Goal: Task Accomplishment & Management: Complete application form

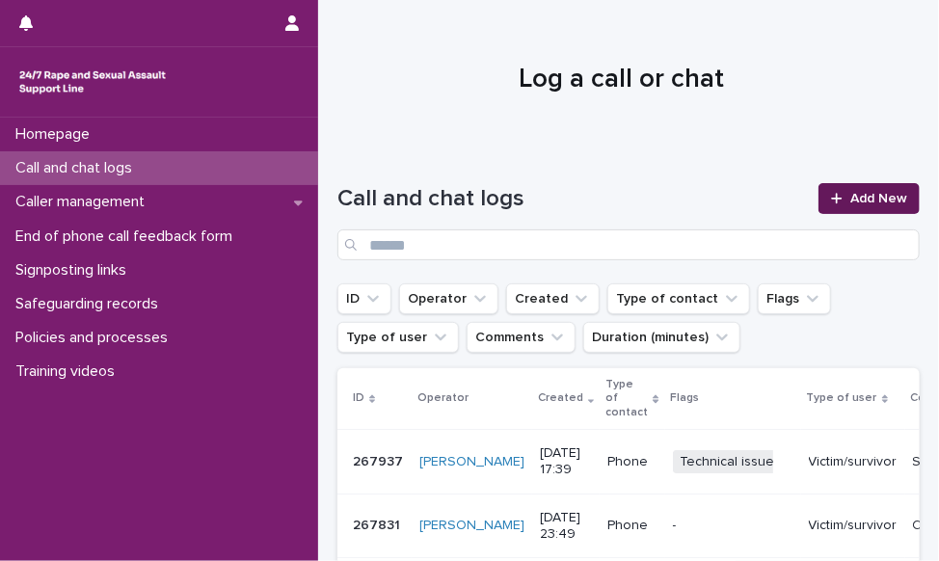
click at [882, 202] on span "Add New" at bounding box center [879, 199] width 57 height 14
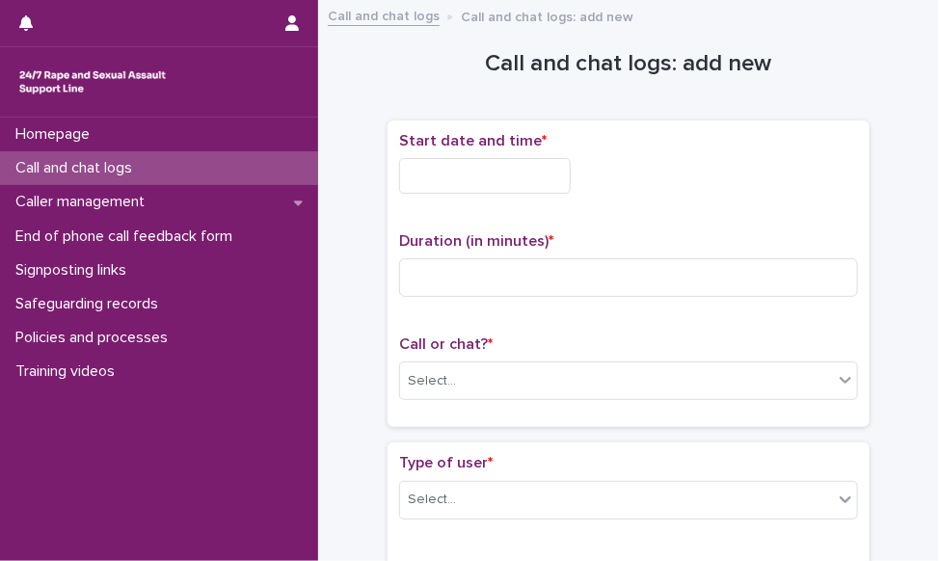
click at [411, 183] on input "text" at bounding box center [485, 176] width 172 height 36
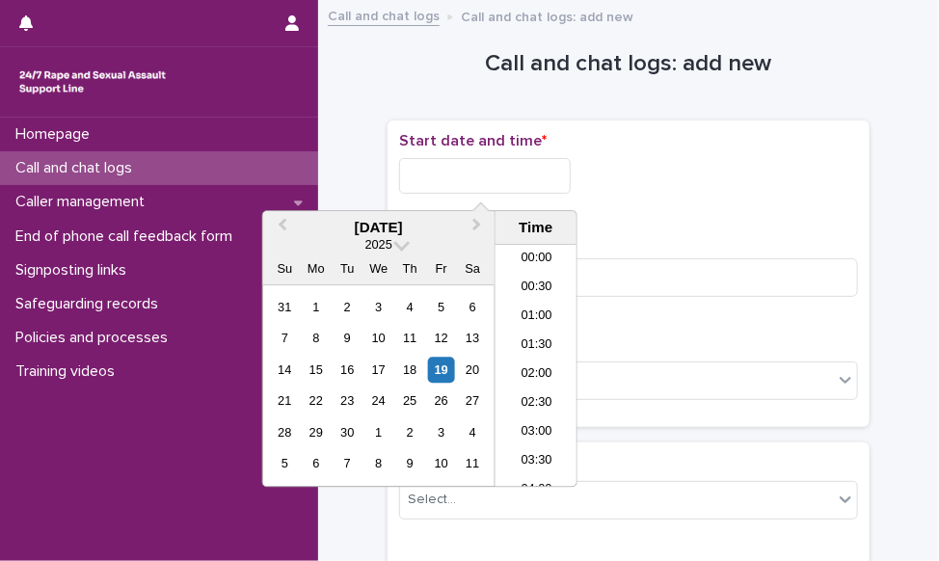
scroll to position [964, 0]
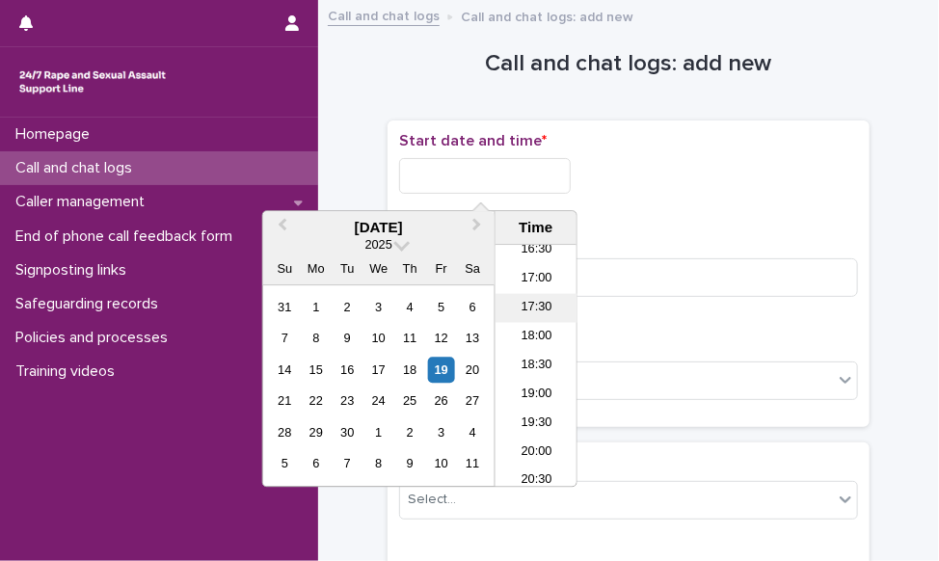
click at [527, 311] on li "17:30" at bounding box center [537, 308] width 82 height 29
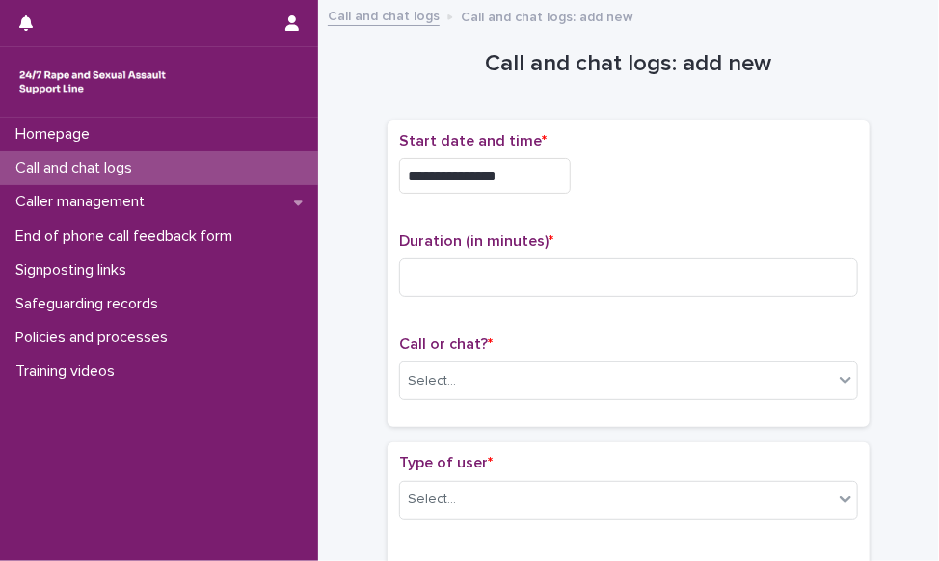
drag, startPoint x: 504, startPoint y: 176, endPoint x: 918, endPoint y: 163, distance: 413.9
click at [513, 178] on input "**********" at bounding box center [485, 176] width 172 height 36
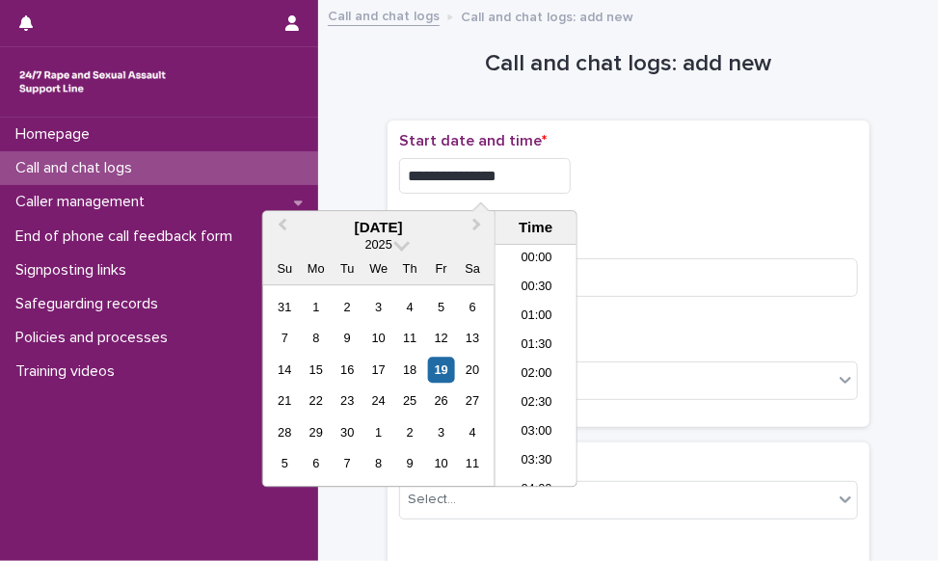
scroll to position [906, 0]
type input "**********"
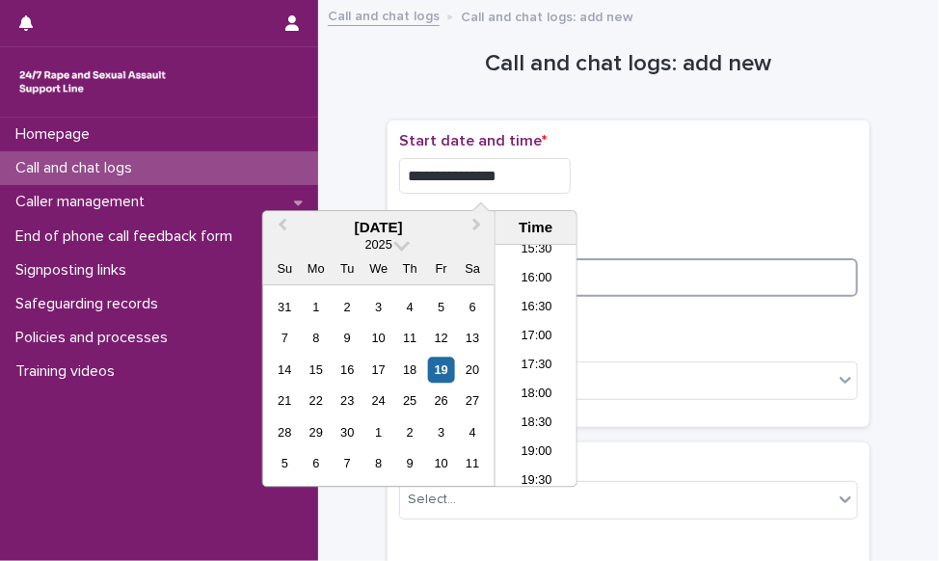
click at [752, 280] on input at bounding box center [628, 277] width 459 height 39
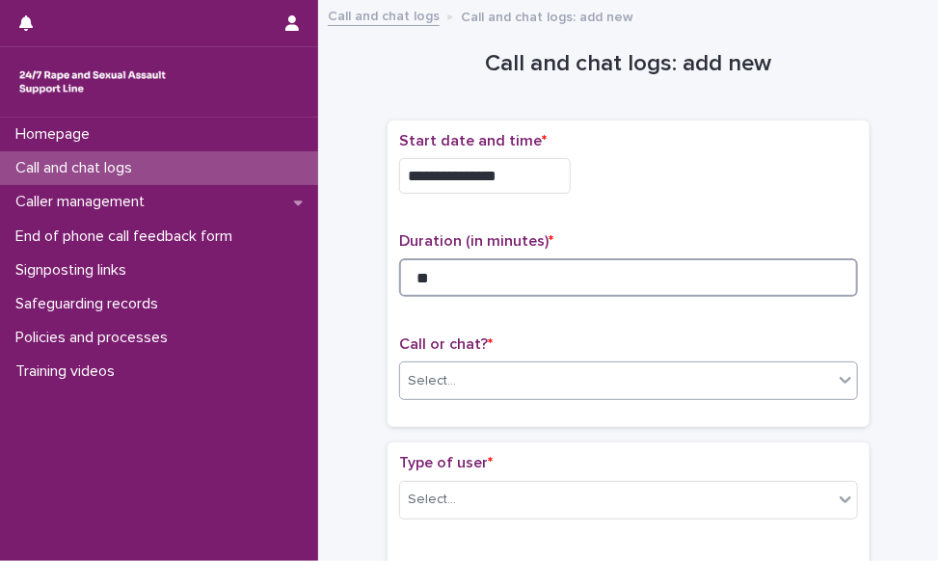
type input "**"
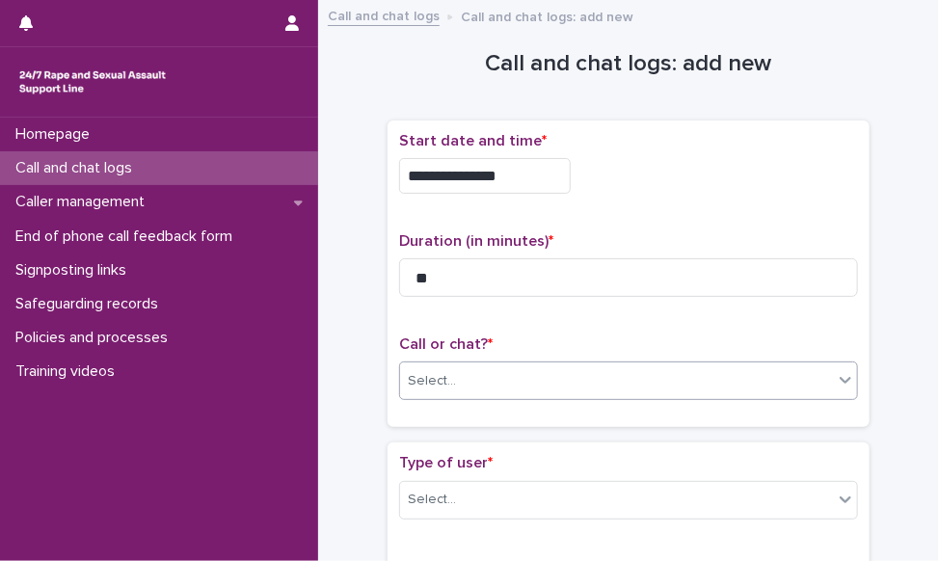
click at [711, 367] on div "Select..." at bounding box center [616, 381] width 433 height 32
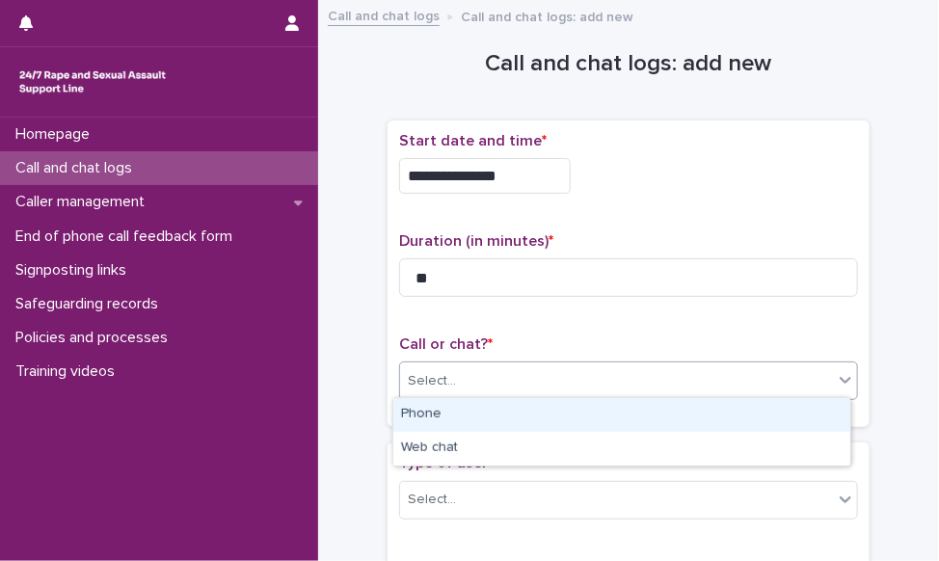
click at [687, 400] on div "Phone" at bounding box center [621, 415] width 457 height 34
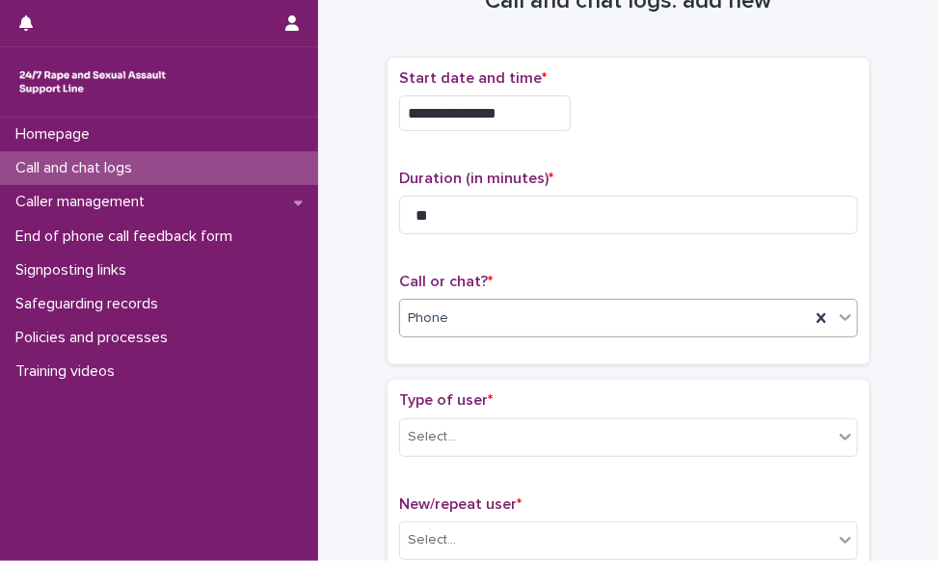
scroll to position [96, 0]
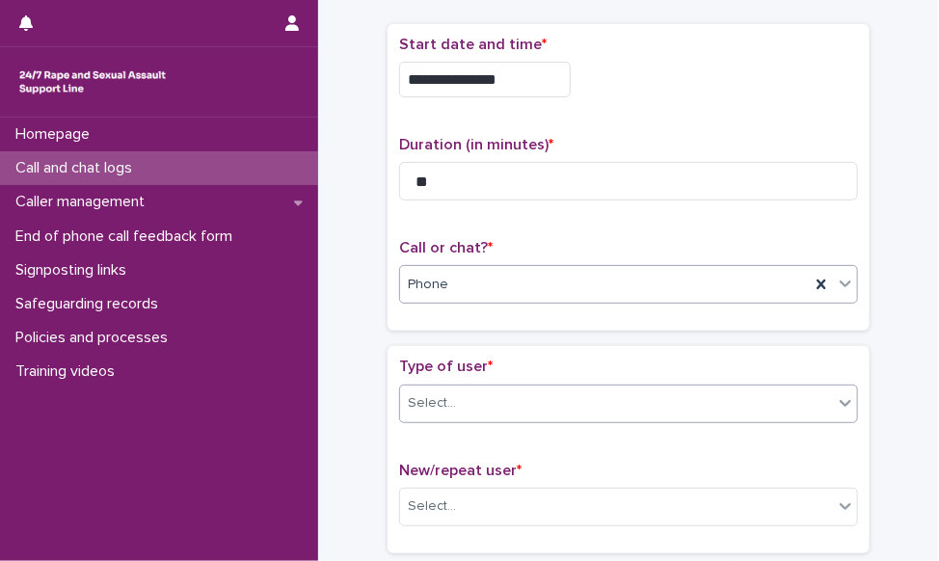
click at [609, 392] on div "Select..." at bounding box center [616, 404] width 433 height 32
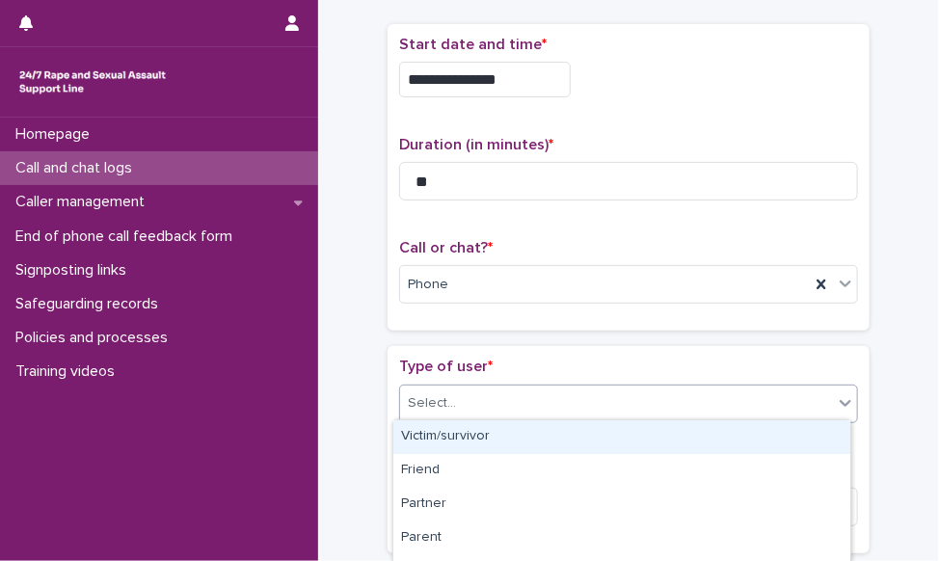
click at [559, 445] on div "Victim/survivor" at bounding box center [621, 437] width 457 height 34
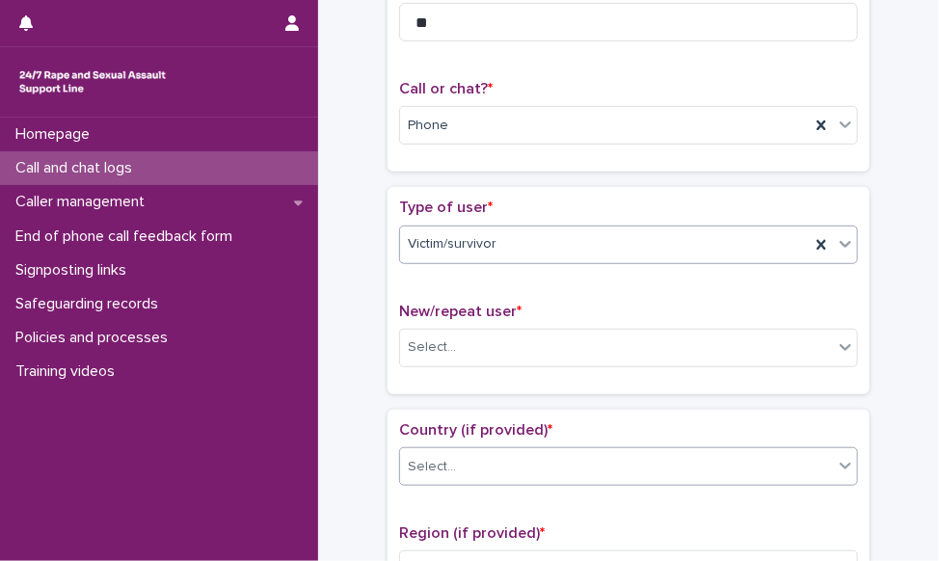
scroll to position [289, 0]
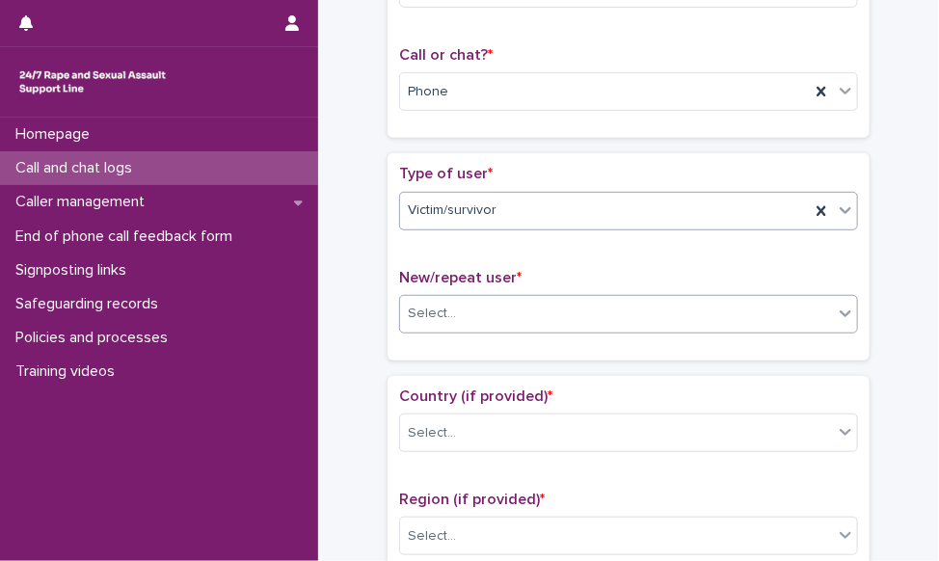
click at [557, 316] on div "Select..." at bounding box center [616, 314] width 433 height 32
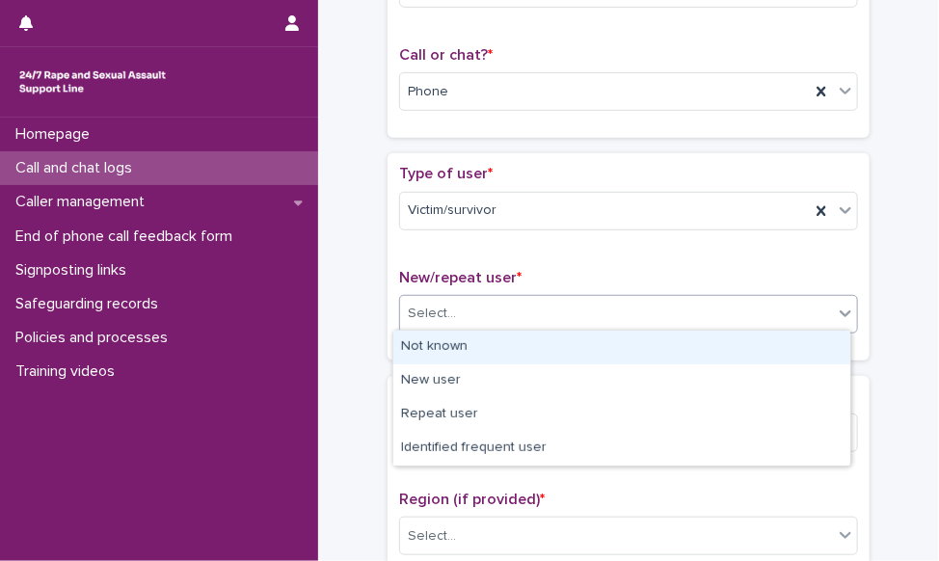
click at [545, 351] on div "Not known" at bounding box center [621, 348] width 457 height 34
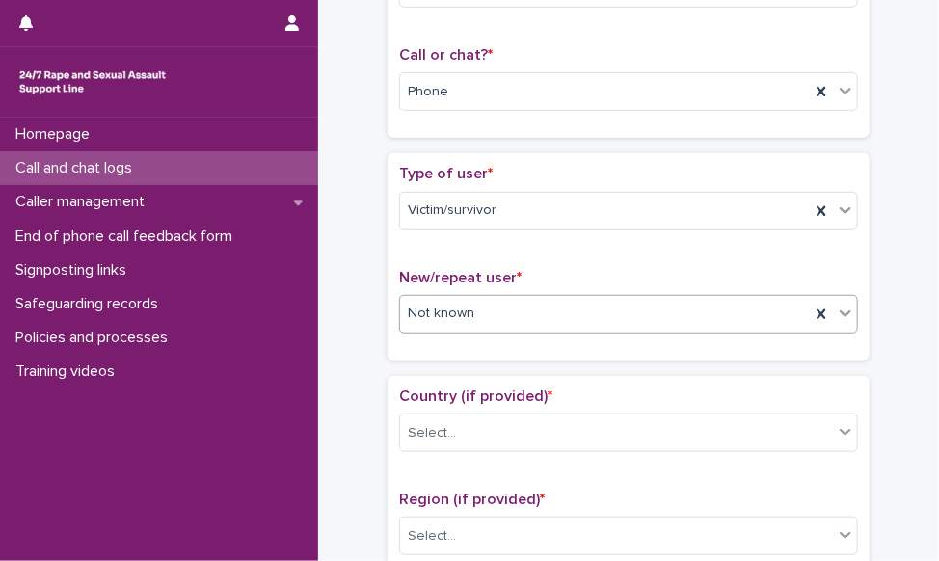
click at [544, 320] on div "Not known" at bounding box center [605, 314] width 410 height 32
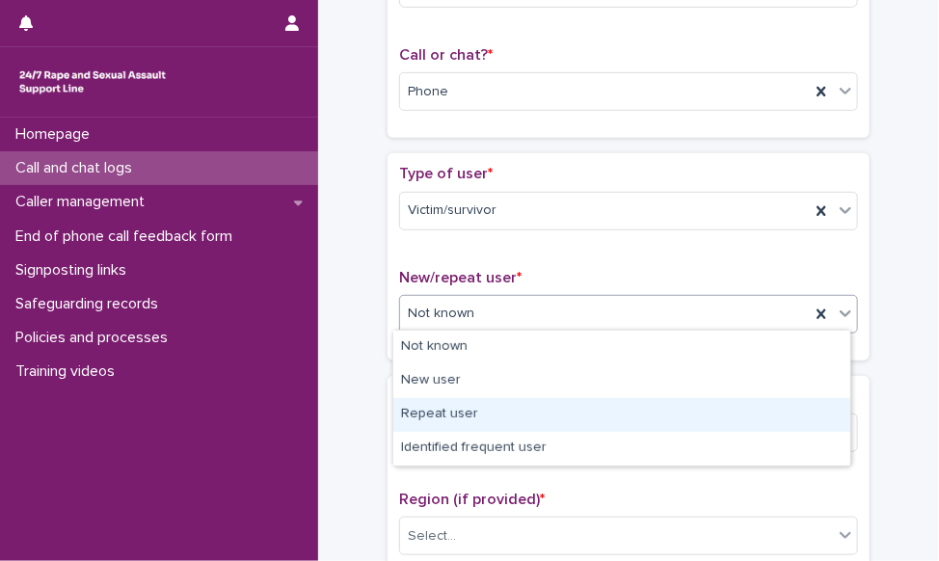
drag, startPoint x: 541, startPoint y: 396, endPoint x: 542, endPoint y: 407, distance: 10.7
click at [542, 407] on div "Repeat user" at bounding box center [621, 415] width 457 height 34
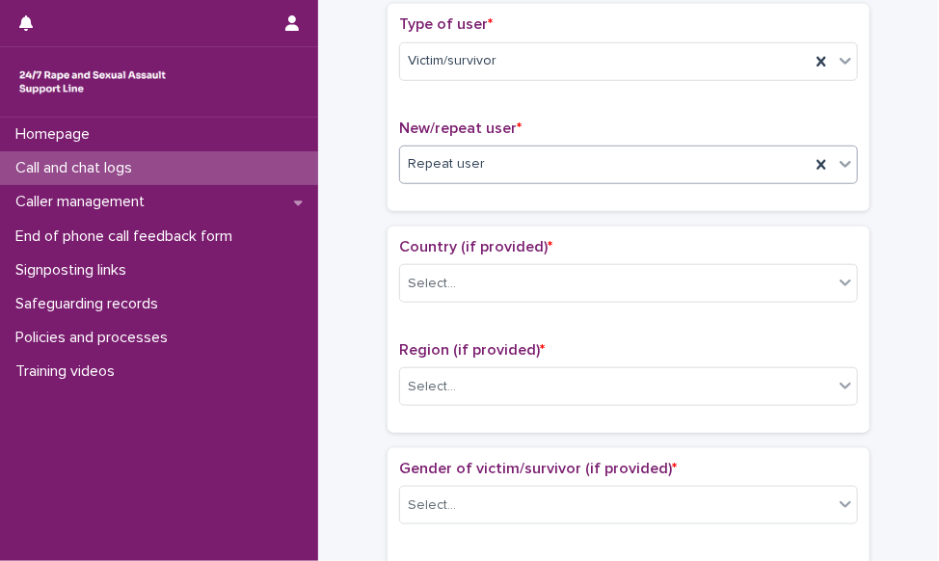
scroll to position [482, 0]
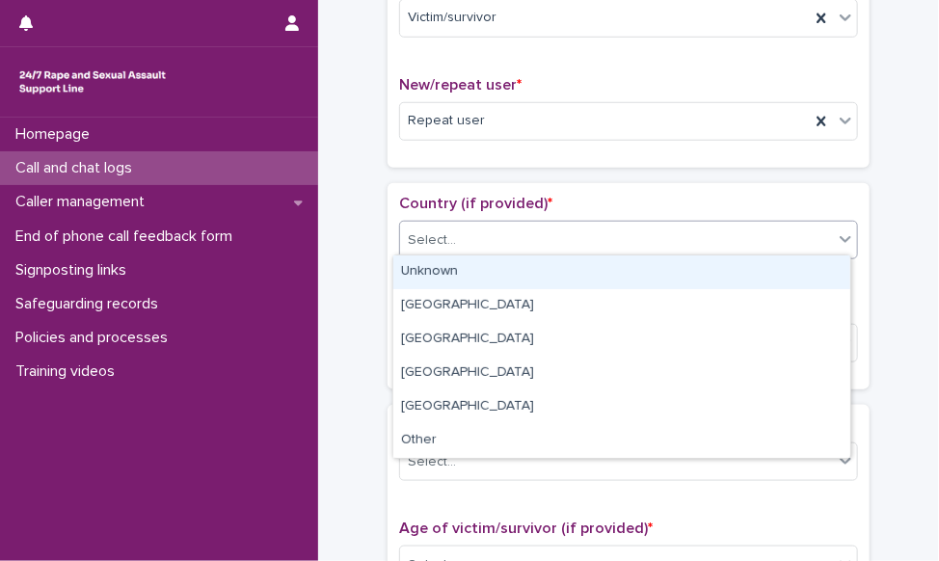
click at [562, 240] on div "Select..." at bounding box center [616, 241] width 433 height 32
click at [558, 276] on div "Unknown" at bounding box center [621, 273] width 457 height 34
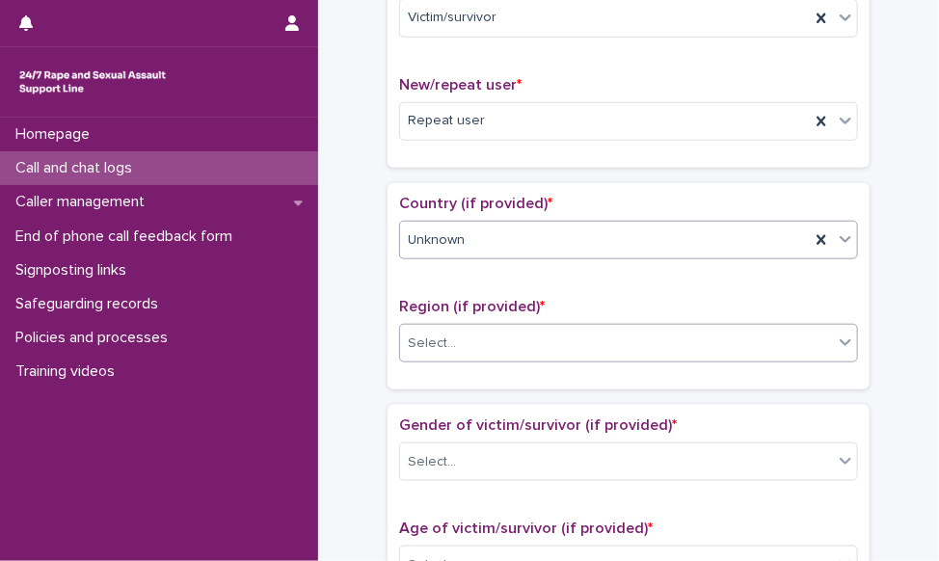
click at [517, 347] on div "Select..." at bounding box center [616, 344] width 433 height 32
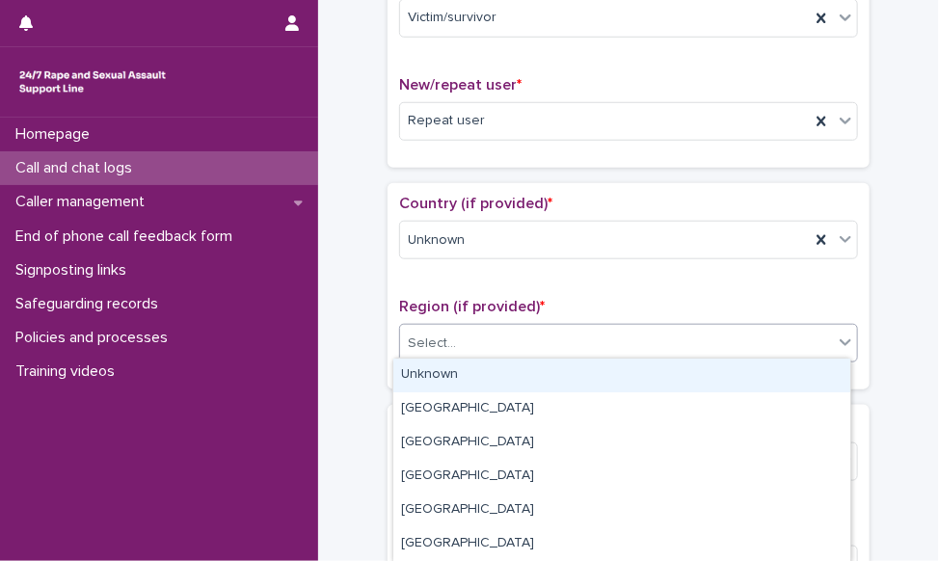
click at [509, 367] on div "Unknown" at bounding box center [621, 376] width 457 height 34
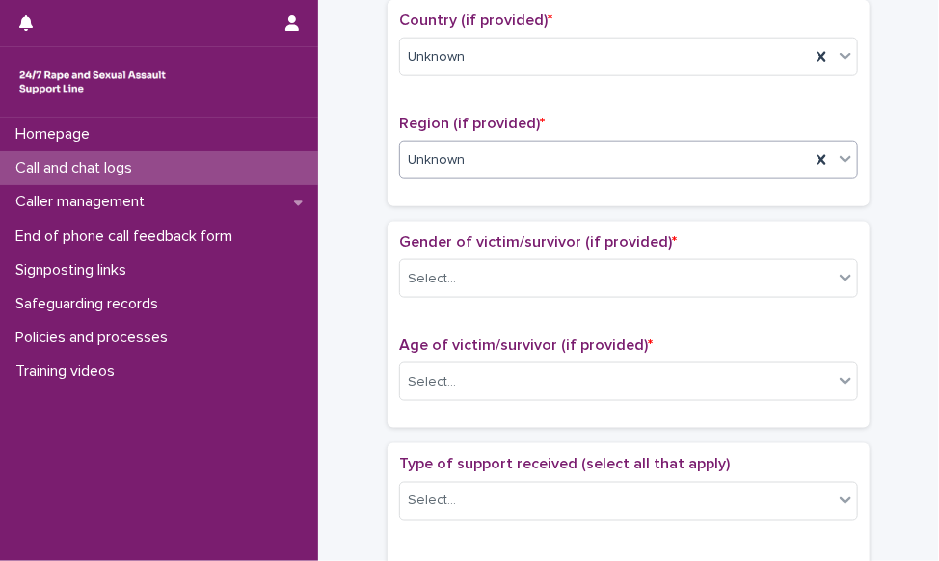
scroll to position [675, 0]
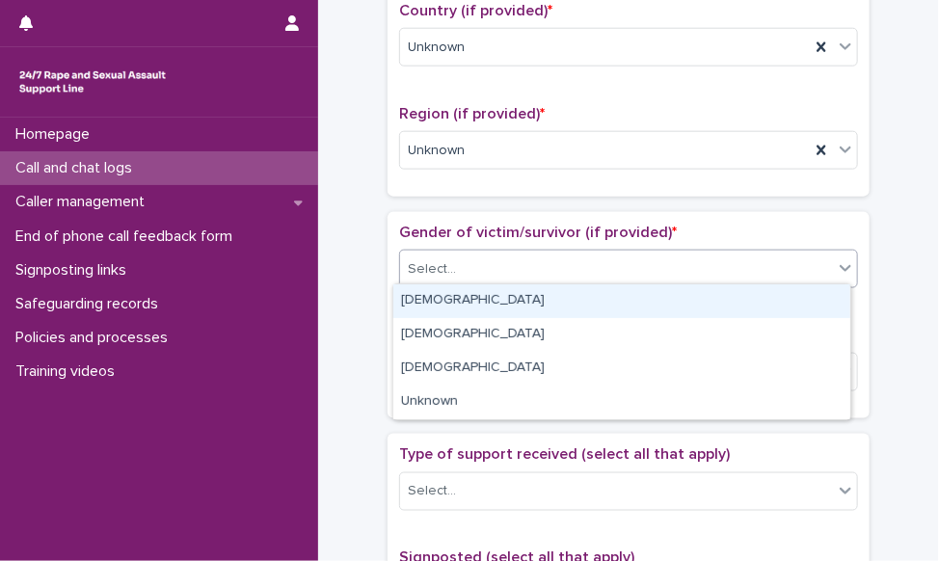
click at [507, 270] on div "Select..." at bounding box center [616, 270] width 433 height 32
click at [498, 306] on div "[DEMOGRAPHIC_DATA]" at bounding box center [621, 301] width 457 height 34
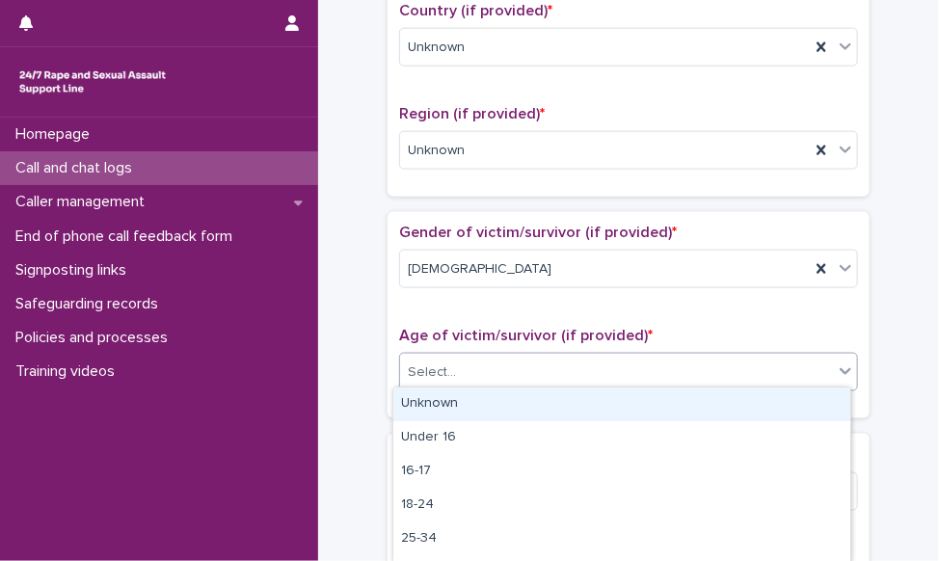
click at [478, 358] on div "Select..." at bounding box center [616, 373] width 433 height 32
click at [459, 403] on div "Unknown" at bounding box center [621, 405] width 457 height 34
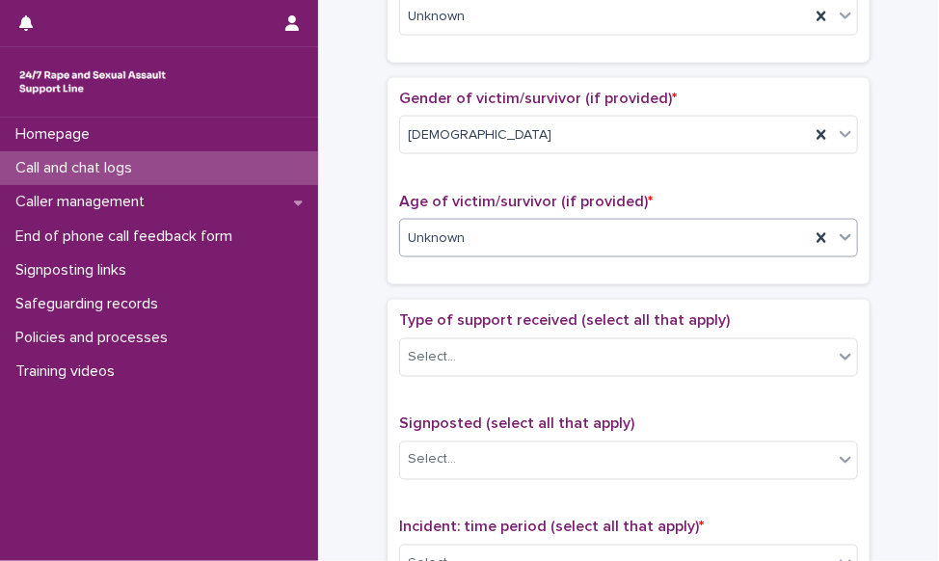
scroll to position [868, 0]
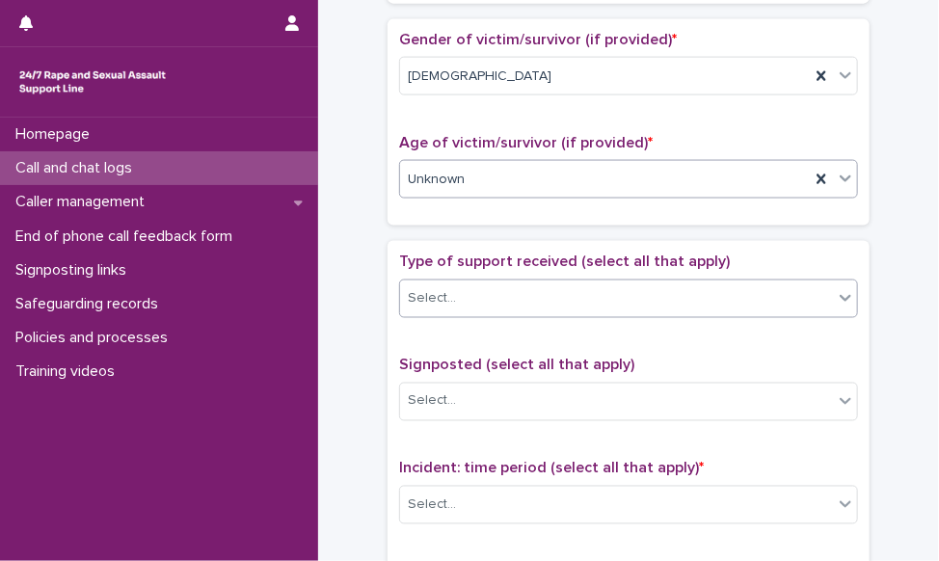
click at [459, 309] on div "Select..." at bounding box center [628, 299] width 459 height 39
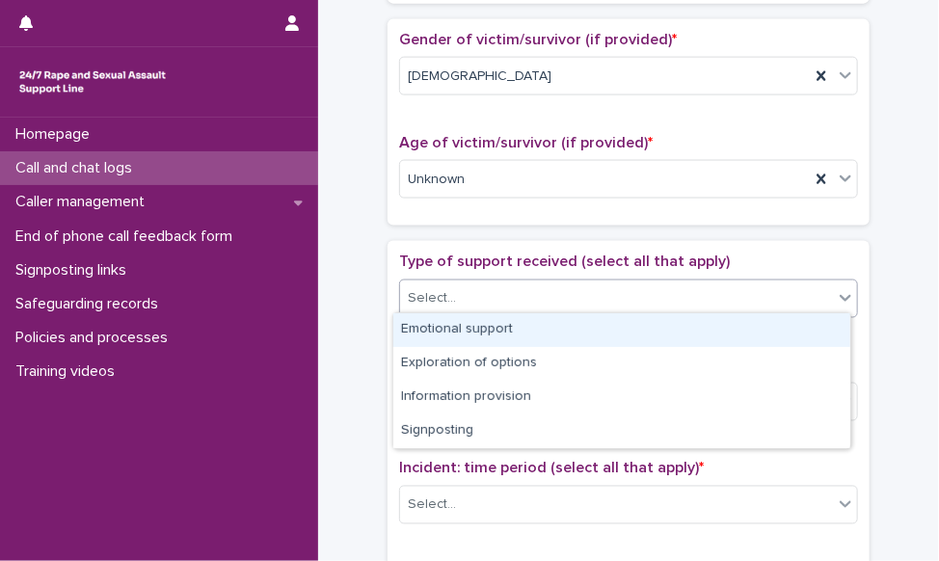
click at [409, 336] on div "Emotional support" at bounding box center [621, 330] width 457 height 34
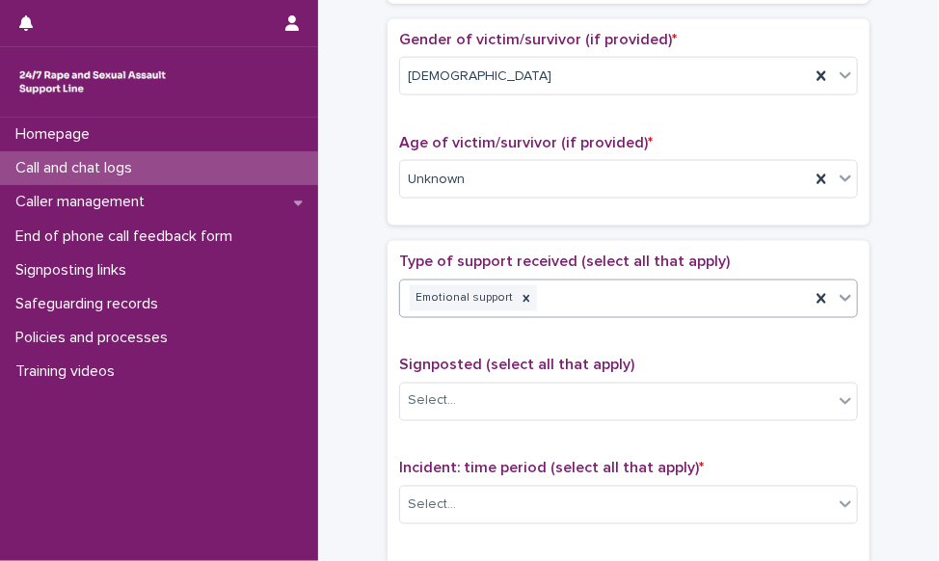
click at [627, 304] on div "Emotional support" at bounding box center [605, 299] width 410 height 34
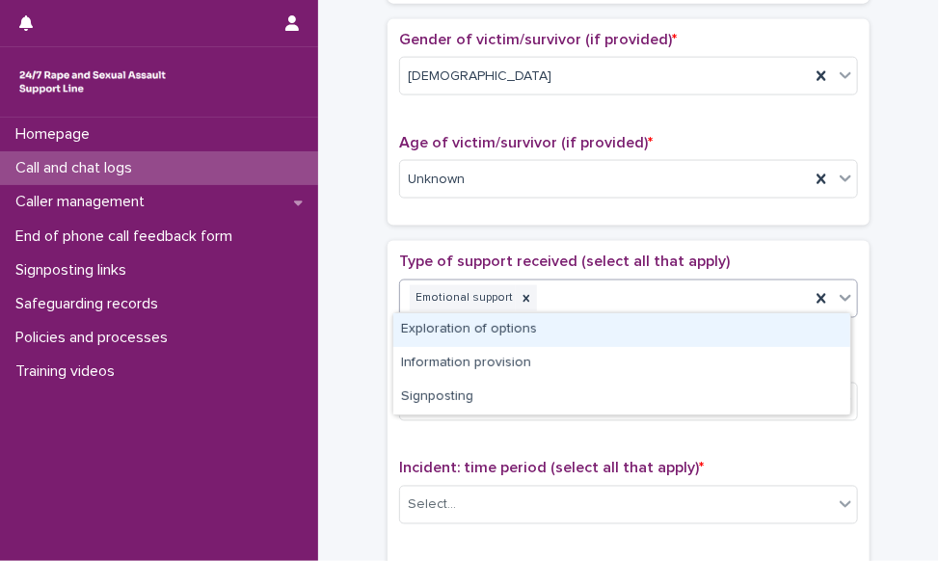
click at [615, 328] on div "Exploration of options" at bounding box center [621, 330] width 457 height 34
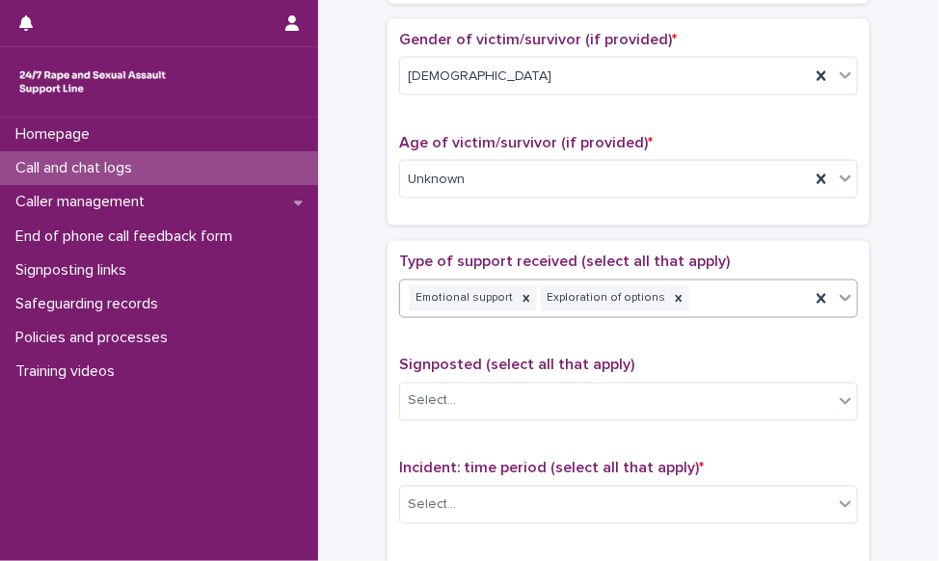
scroll to position [1061, 0]
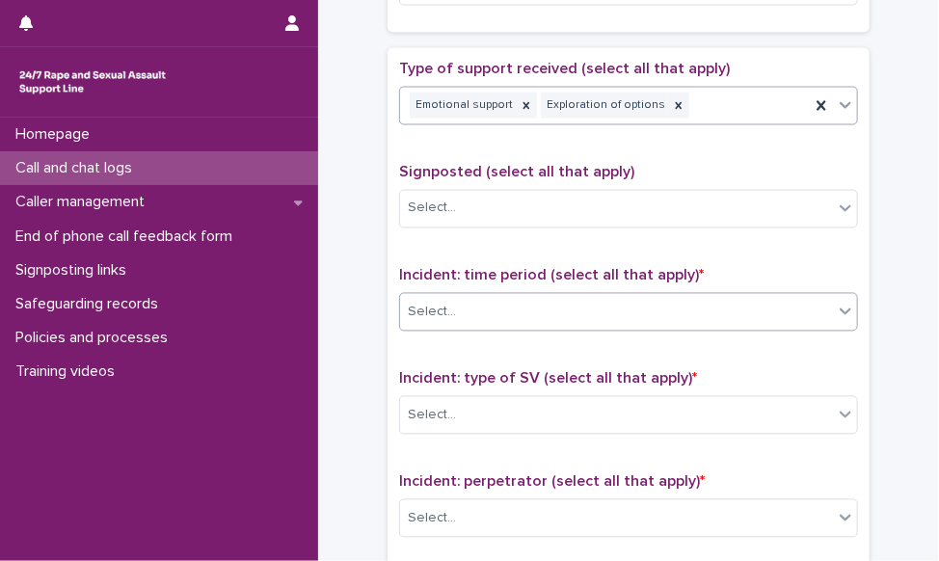
click at [553, 316] on div "Select..." at bounding box center [616, 313] width 433 height 32
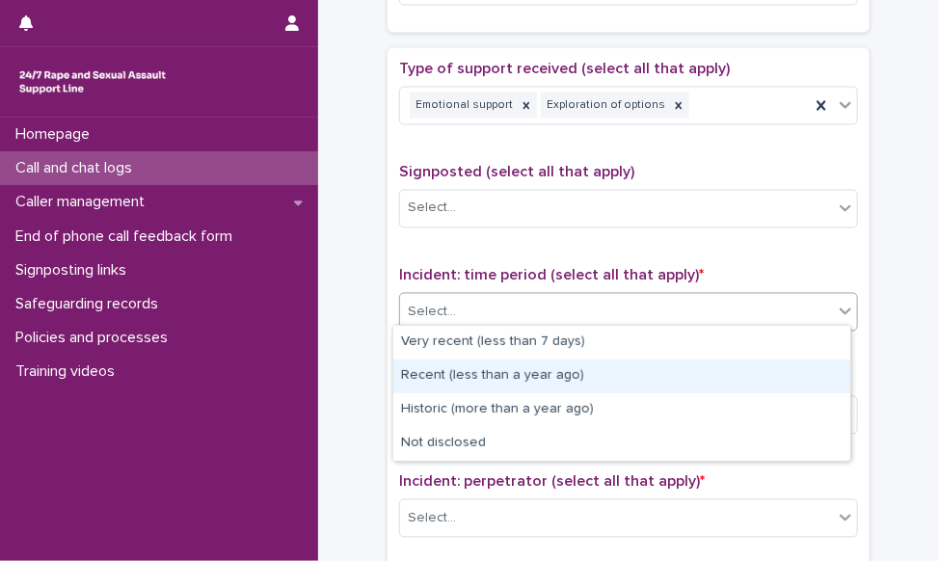
drag, startPoint x: 511, startPoint y: 415, endPoint x: 518, endPoint y: 380, distance: 35.4
click at [518, 380] on div "Recent (less than a year ago)" at bounding box center [621, 377] width 457 height 34
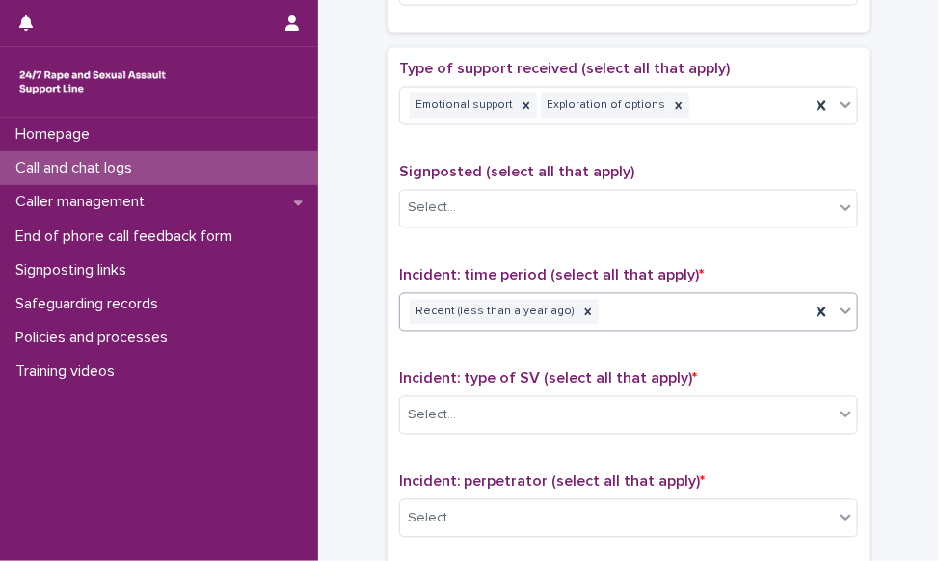
click at [665, 317] on div "Recent (less than a year ago)" at bounding box center [605, 313] width 410 height 34
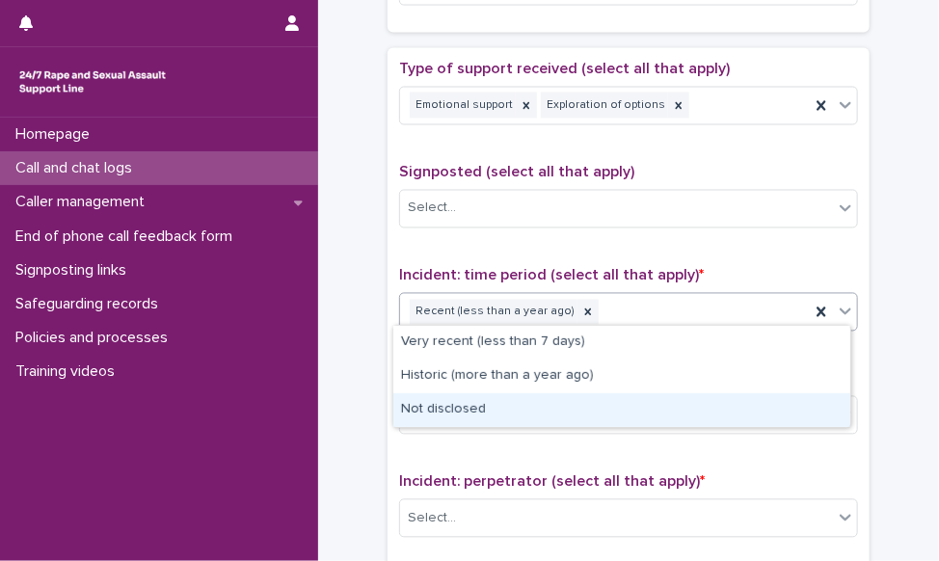
click at [613, 414] on div "Not disclosed" at bounding box center [621, 410] width 457 height 34
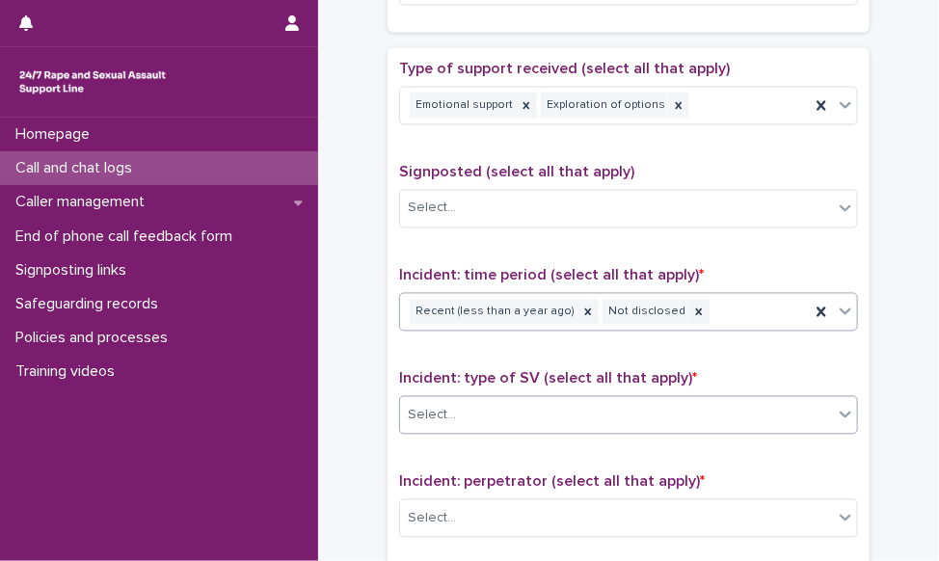
click at [607, 401] on div "Select..." at bounding box center [616, 416] width 433 height 32
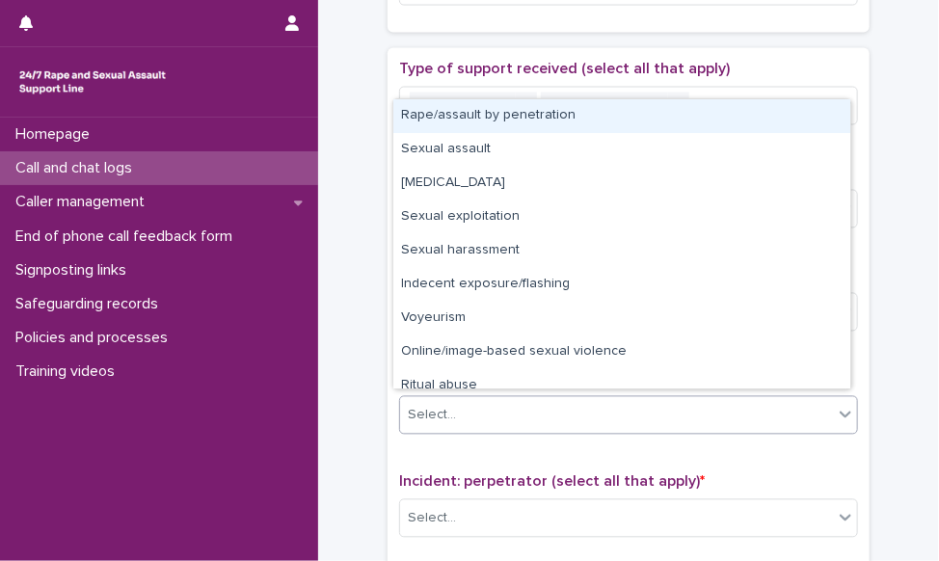
click at [636, 121] on div "Rape/assault by penetration" at bounding box center [621, 116] width 457 height 34
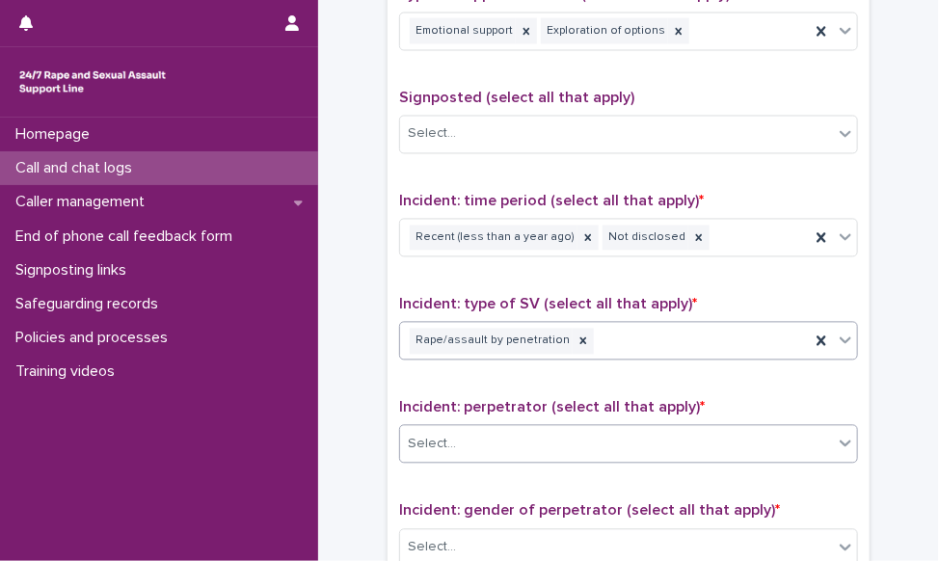
scroll to position [1350, 0]
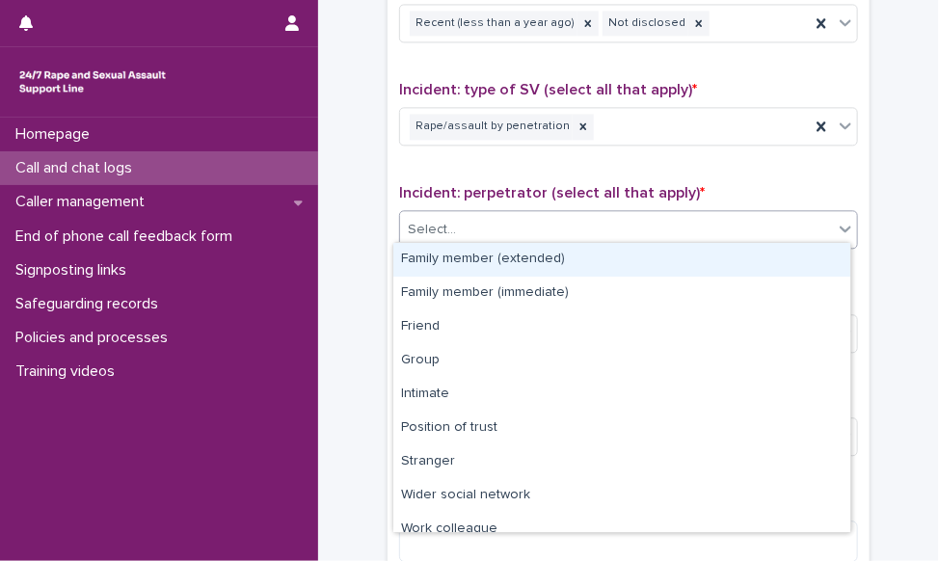
click at [533, 225] on div "Select..." at bounding box center [616, 230] width 433 height 32
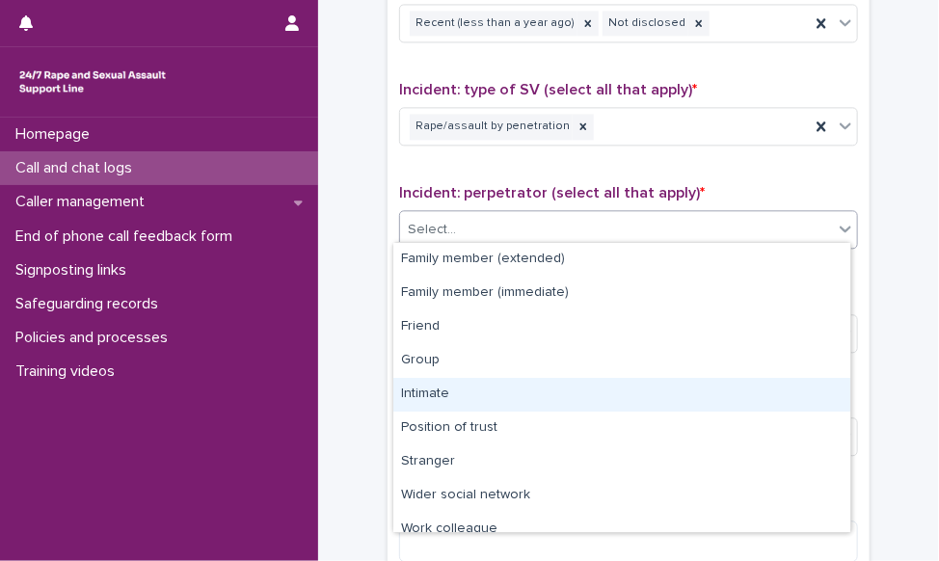
click at [444, 391] on div "Intimate" at bounding box center [621, 395] width 457 height 34
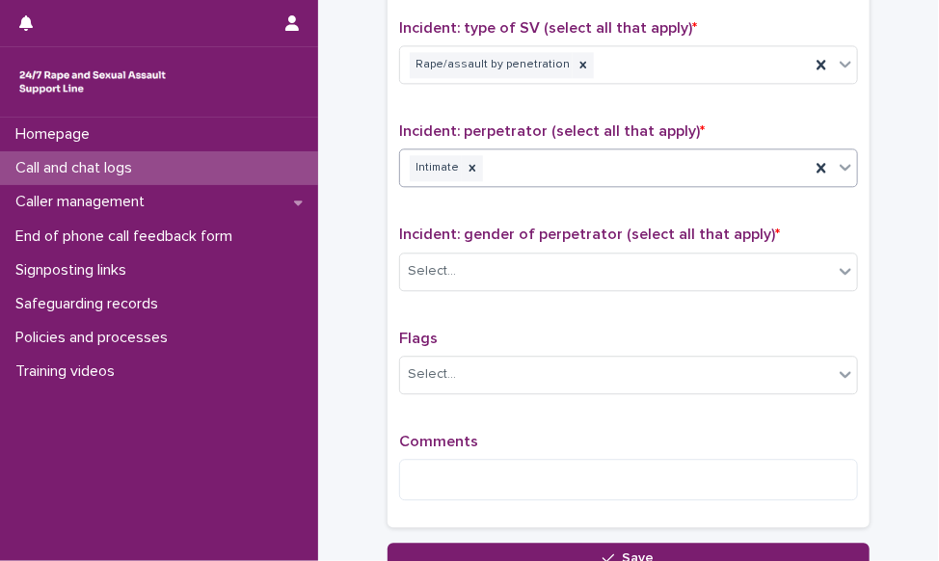
scroll to position [1446, 0]
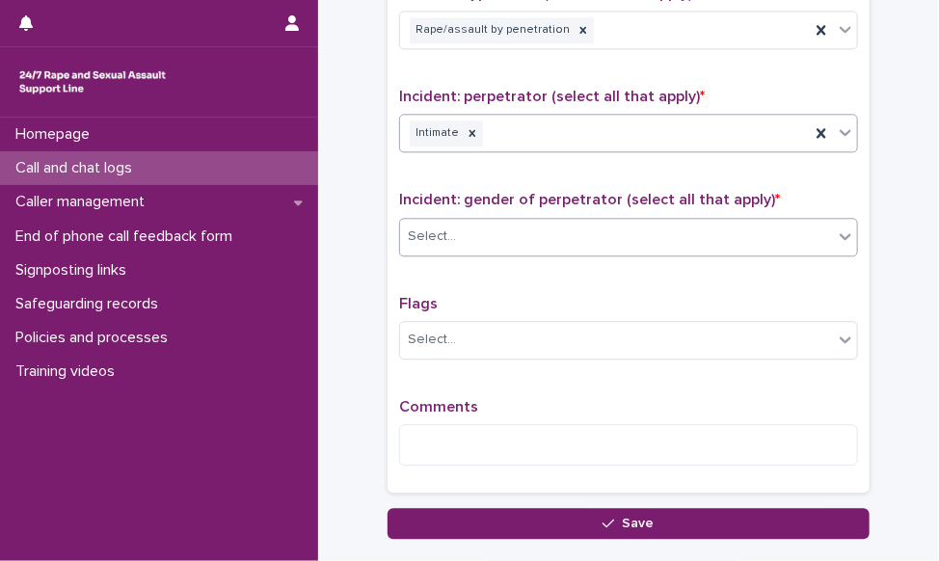
click at [500, 231] on div "Select..." at bounding box center [616, 237] width 433 height 32
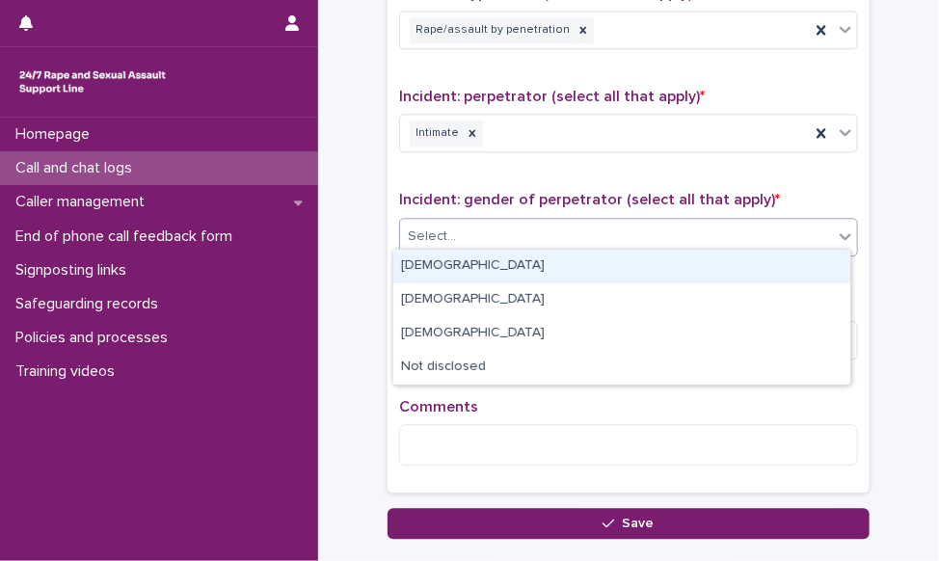
click at [490, 266] on div "[DEMOGRAPHIC_DATA]" at bounding box center [621, 267] width 457 height 34
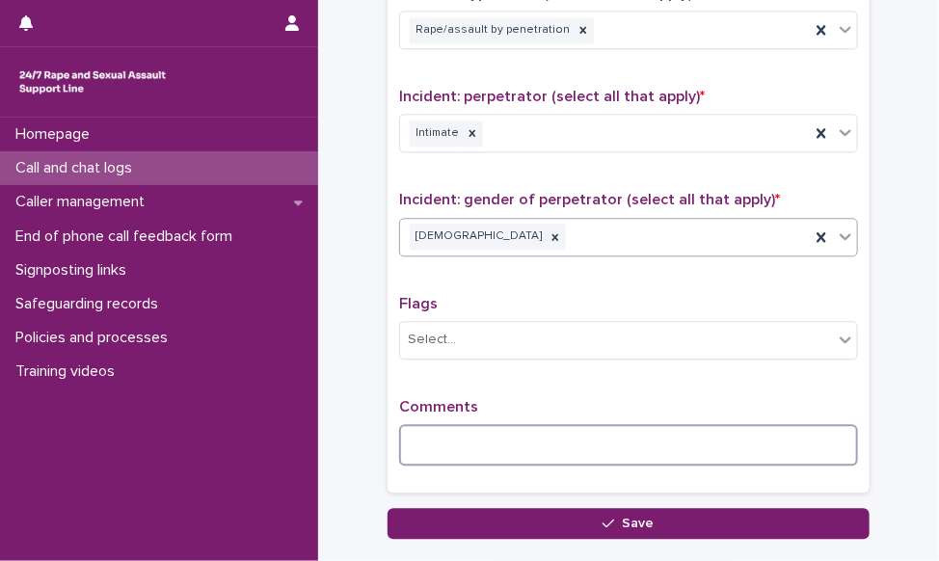
drag, startPoint x: 459, startPoint y: 446, endPoint x: 488, endPoint y: 408, distance: 47.4
click at [457, 441] on textarea at bounding box center [628, 444] width 459 height 41
click at [567, 451] on textarea at bounding box center [628, 444] width 459 height 41
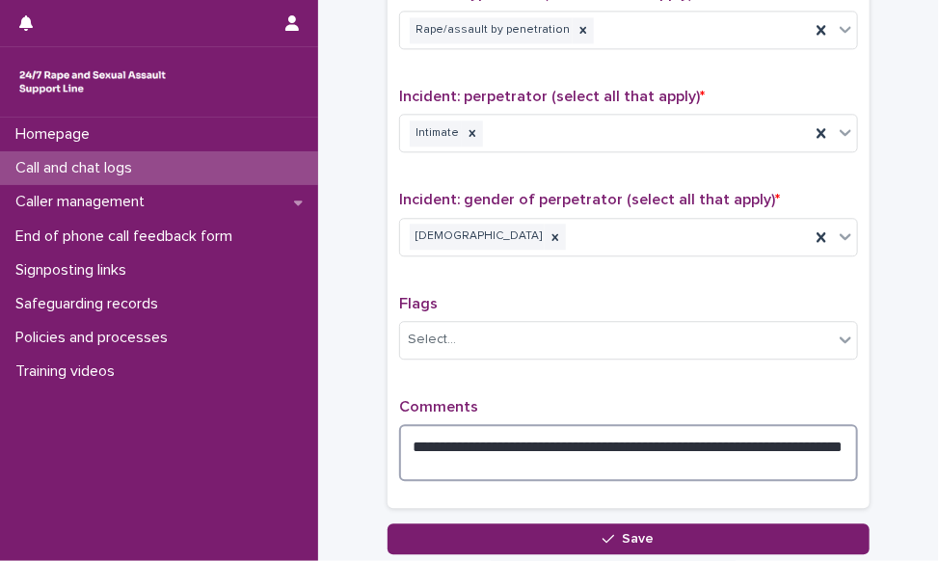
click at [726, 437] on textarea "**********" at bounding box center [628, 453] width 459 height 58
click at [681, 454] on textarea "**********" at bounding box center [628, 453] width 459 height 58
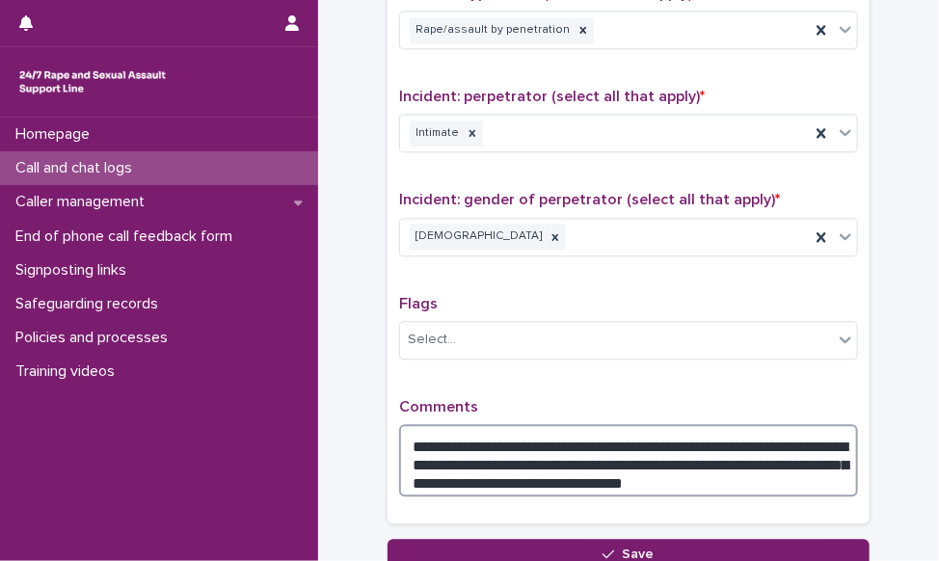
click at [692, 480] on textarea "**********" at bounding box center [628, 460] width 459 height 73
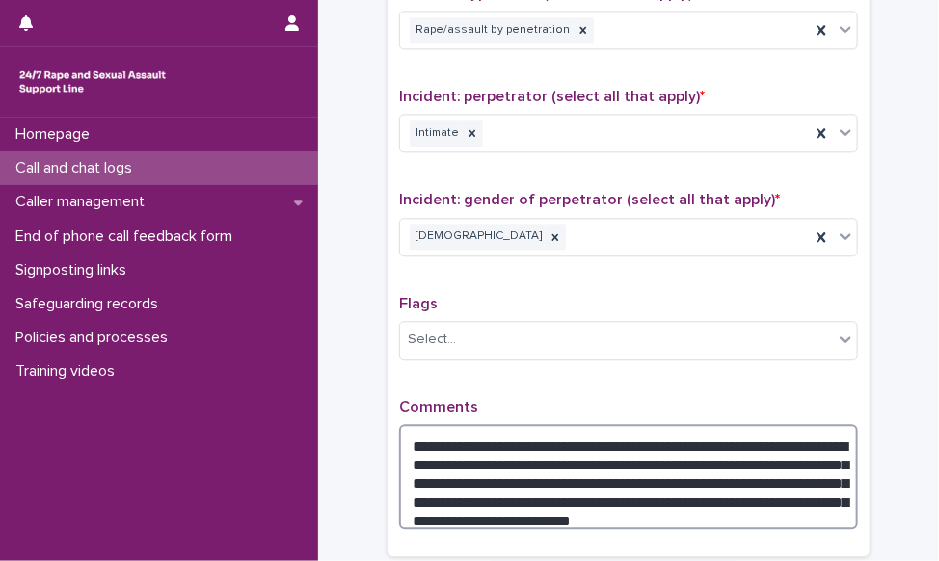
click at [451, 500] on textarea "**********" at bounding box center [628, 477] width 459 height 106
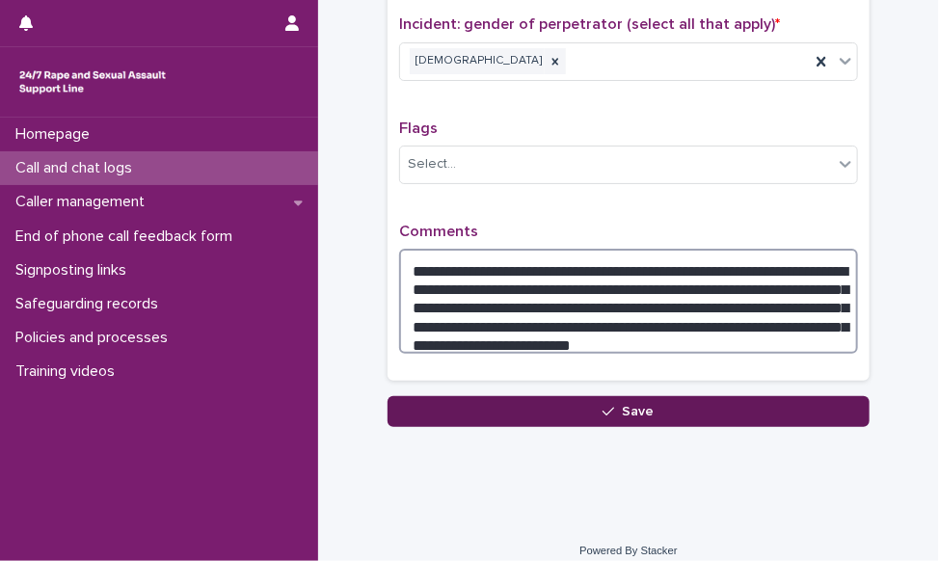
scroll to position [1632, 0]
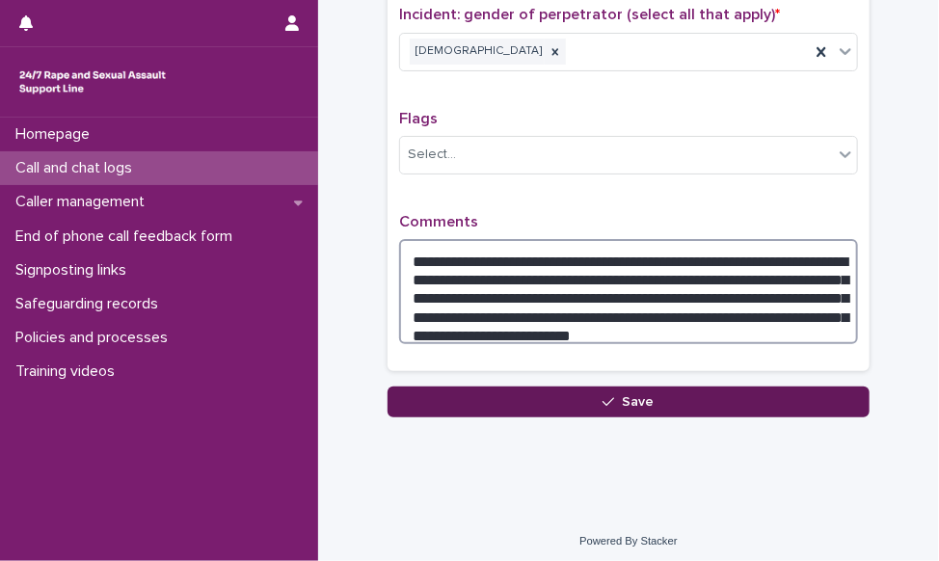
type textarea "**********"
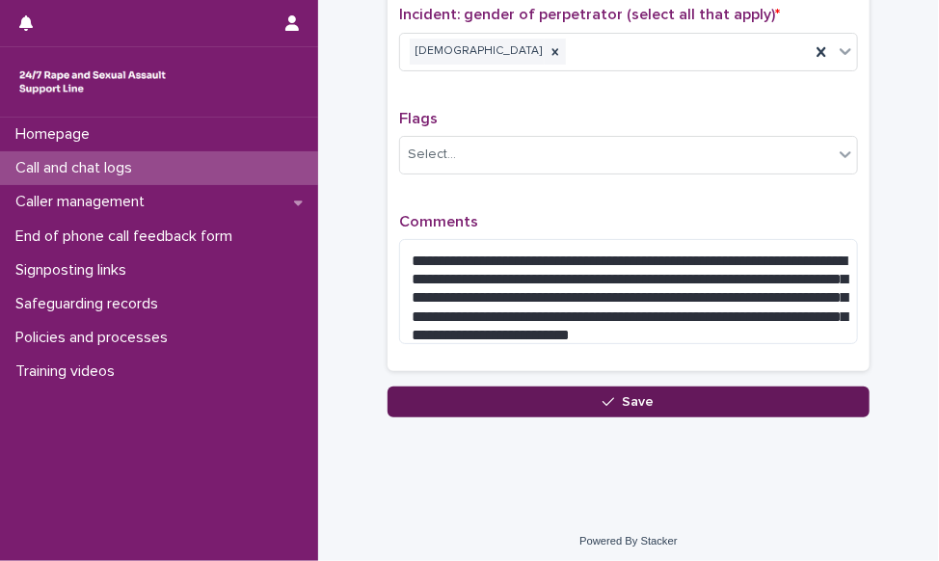
click at [665, 396] on button "Save" at bounding box center [629, 402] width 482 height 31
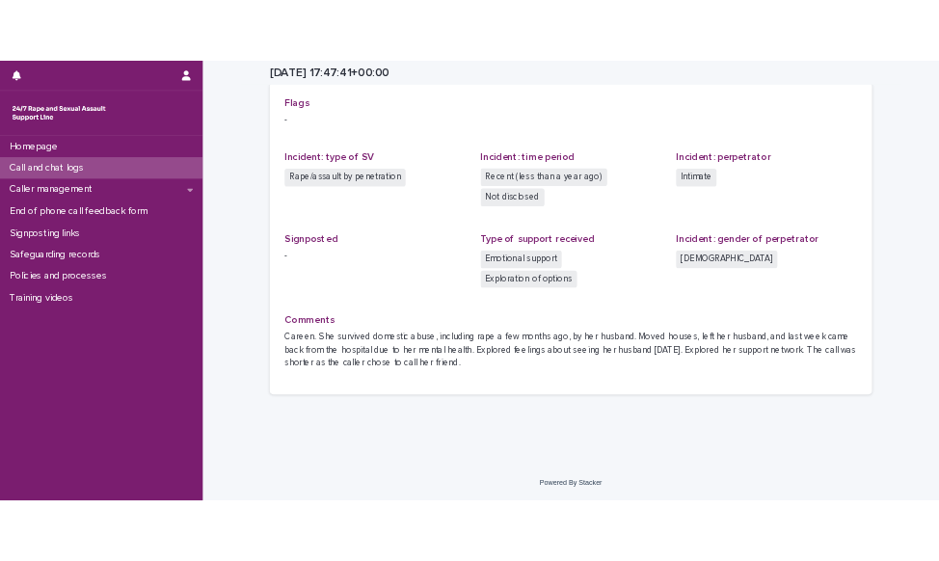
scroll to position [405, 0]
